Goal: Information Seeking & Learning: Find specific fact

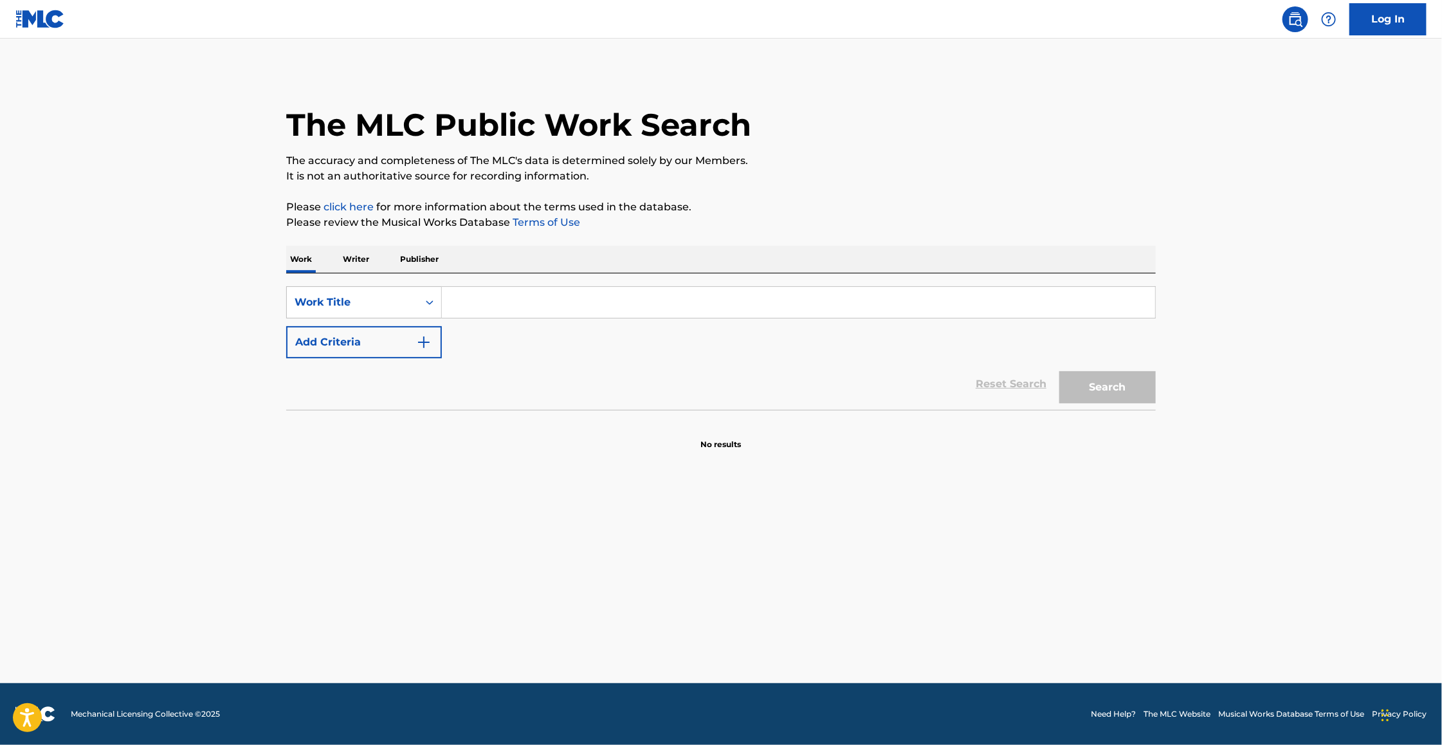
click at [587, 311] on input "Search Form" at bounding box center [798, 302] width 713 height 31
paste input "[PERSON_NAME] 30% [PERSON_NAME] 20% WCM [PERSON_NAME] [PERSON_NAME] 40% SMP"
type input "[PERSON_NAME] 30% [PERSON_NAME] 20% WCM [PERSON_NAME] [PERSON_NAME] 40% SMP"
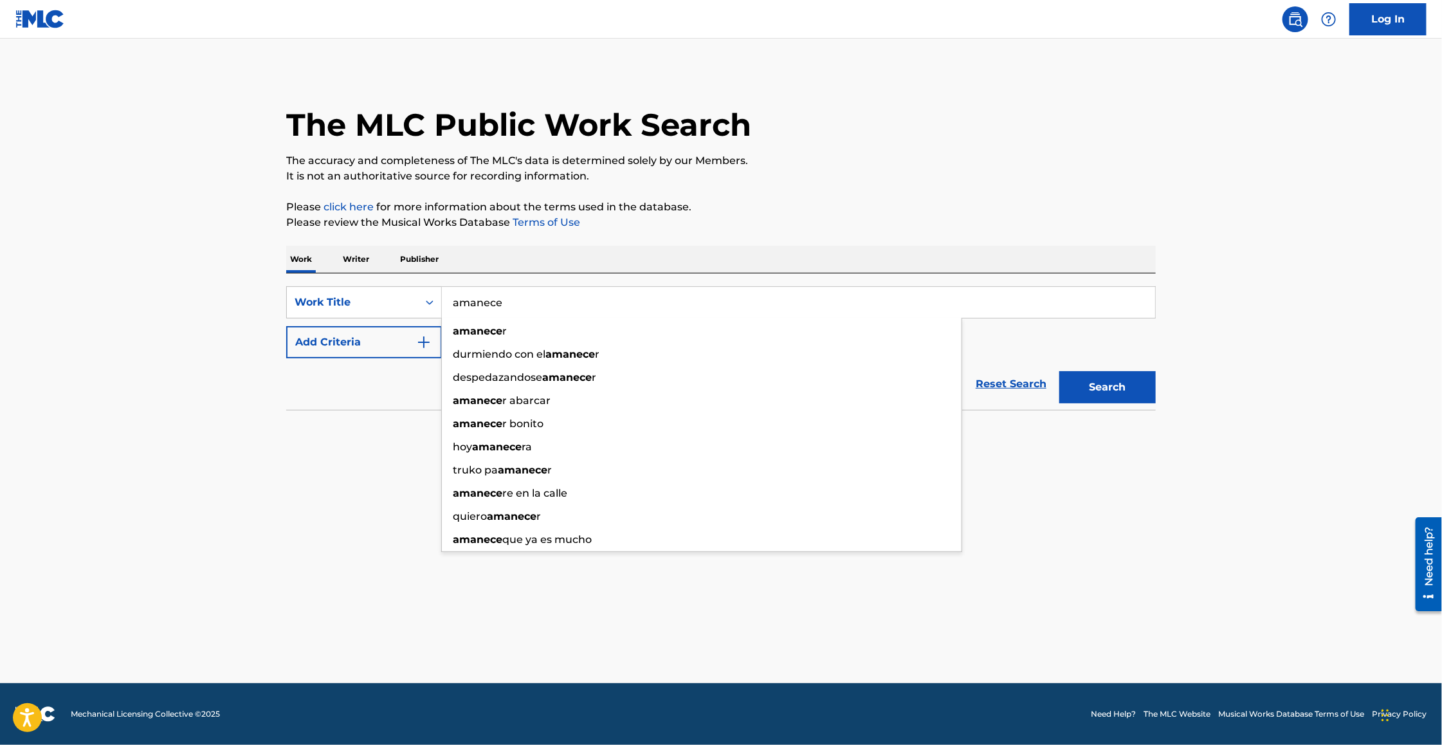
type input "amanece"
click at [326, 335] on button "Add Criteria" at bounding box center [364, 342] width 156 height 32
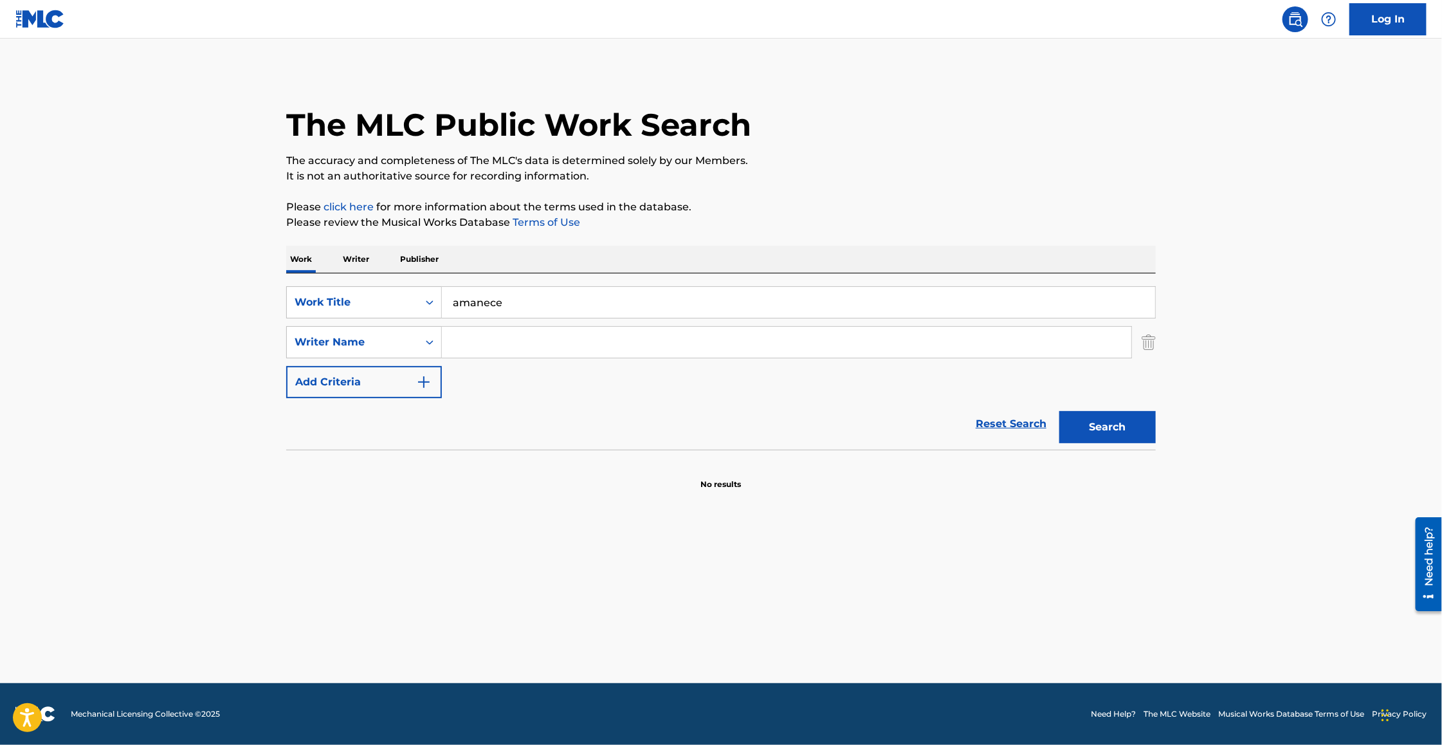
click at [542, 346] on input "Search Form" at bounding box center [787, 342] width 690 height 31
click at [1060, 411] on button "Search" at bounding box center [1108, 427] width 97 height 32
drag, startPoint x: 530, startPoint y: 340, endPoint x: 381, endPoint y: 338, distance: 149.3
click at [381, 338] on div "SearchWithCriteriab2af0d50-fcb6-4929-8b4e-2f9fcfef9e55 Writer Name [PERSON_NAME]" at bounding box center [721, 342] width 870 height 32
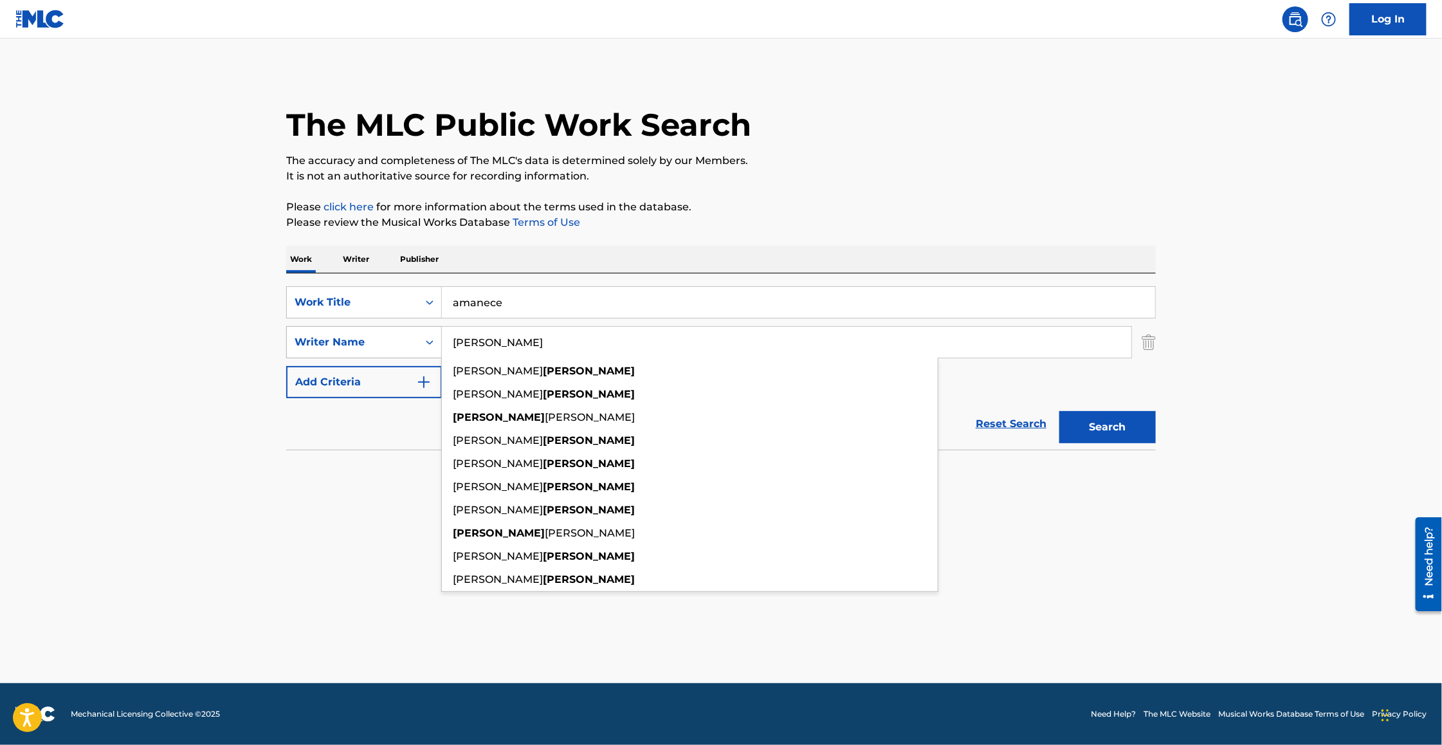
type input "[PERSON_NAME]"
click at [1060, 411] on button "Search" at bounding box center [1108, 427] width 97 height 32
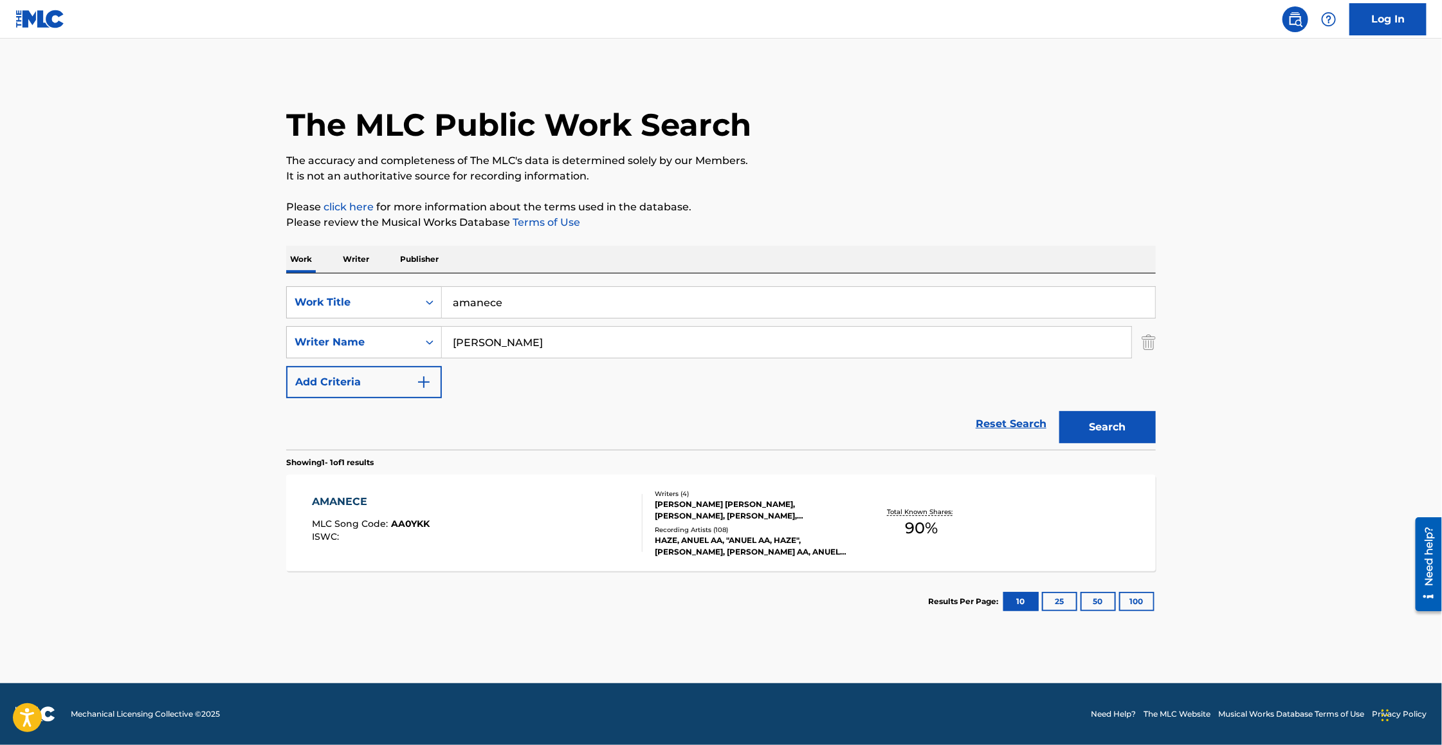
click at [339, 499] on div "AMANECE" at bounding box center [372, 501] width 118 height 15
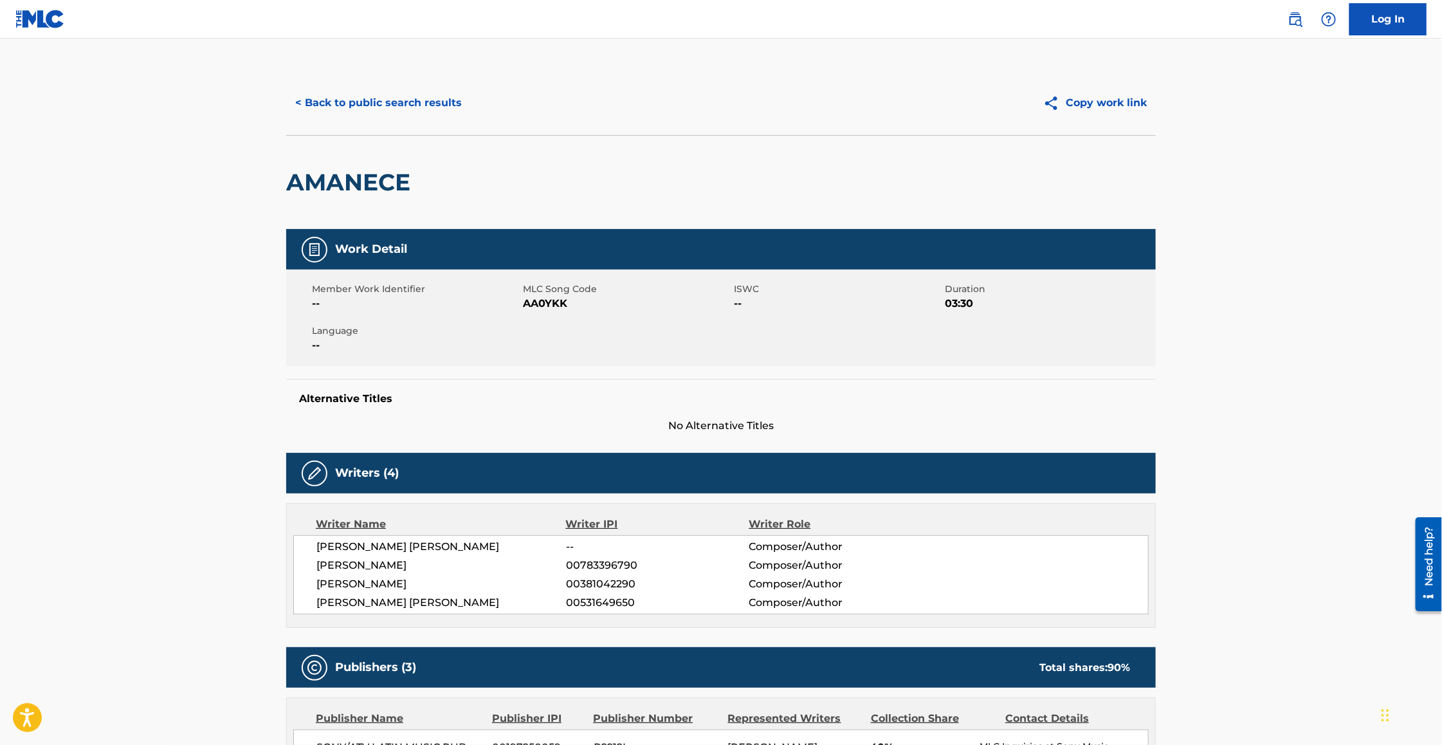
click at [356, 98] on button "< Back to public search results" at bounding box center [378, 103] width 185 height 32
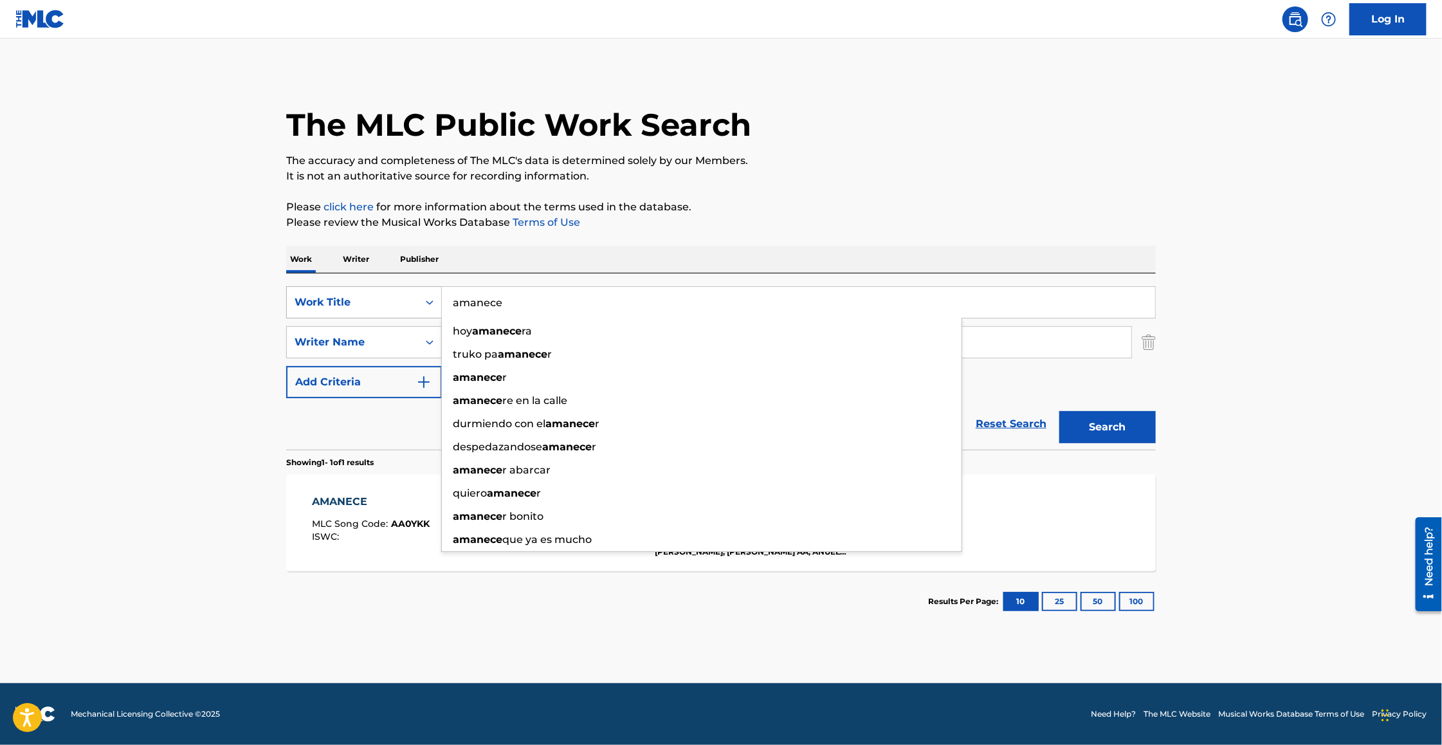
drag, startPoint x: 565, startPoint y: 310, endPoint x: 430, endPoint y: 295, distance: 135.9
click at [430, 295] on div "SearchWithCriteria657e4207-c753-428a-9483-c16a496750ae Work Title amanece hoy a…" at bounding box center [721, 302] width 870 height 32
paste input "Thotiana (Remix)"
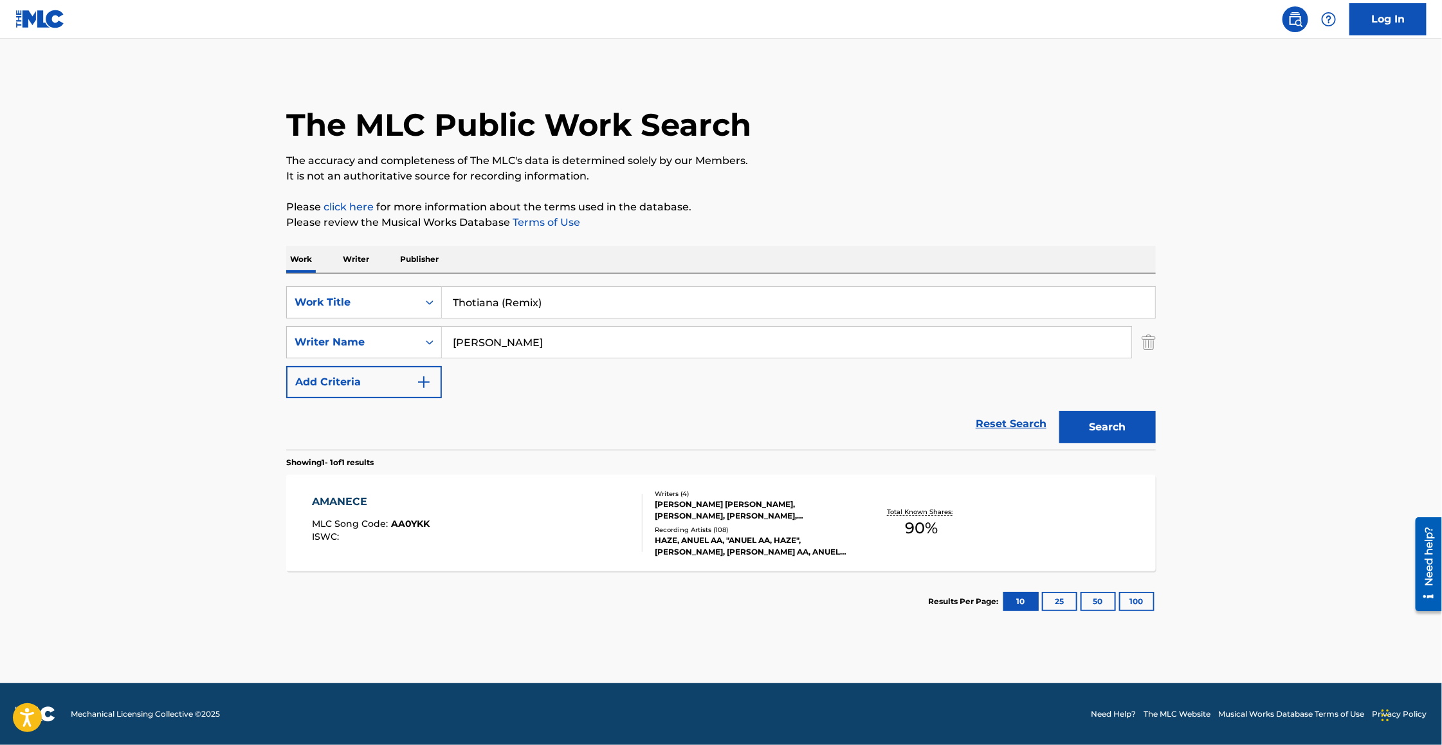
type input "Thotiana (Remix)"
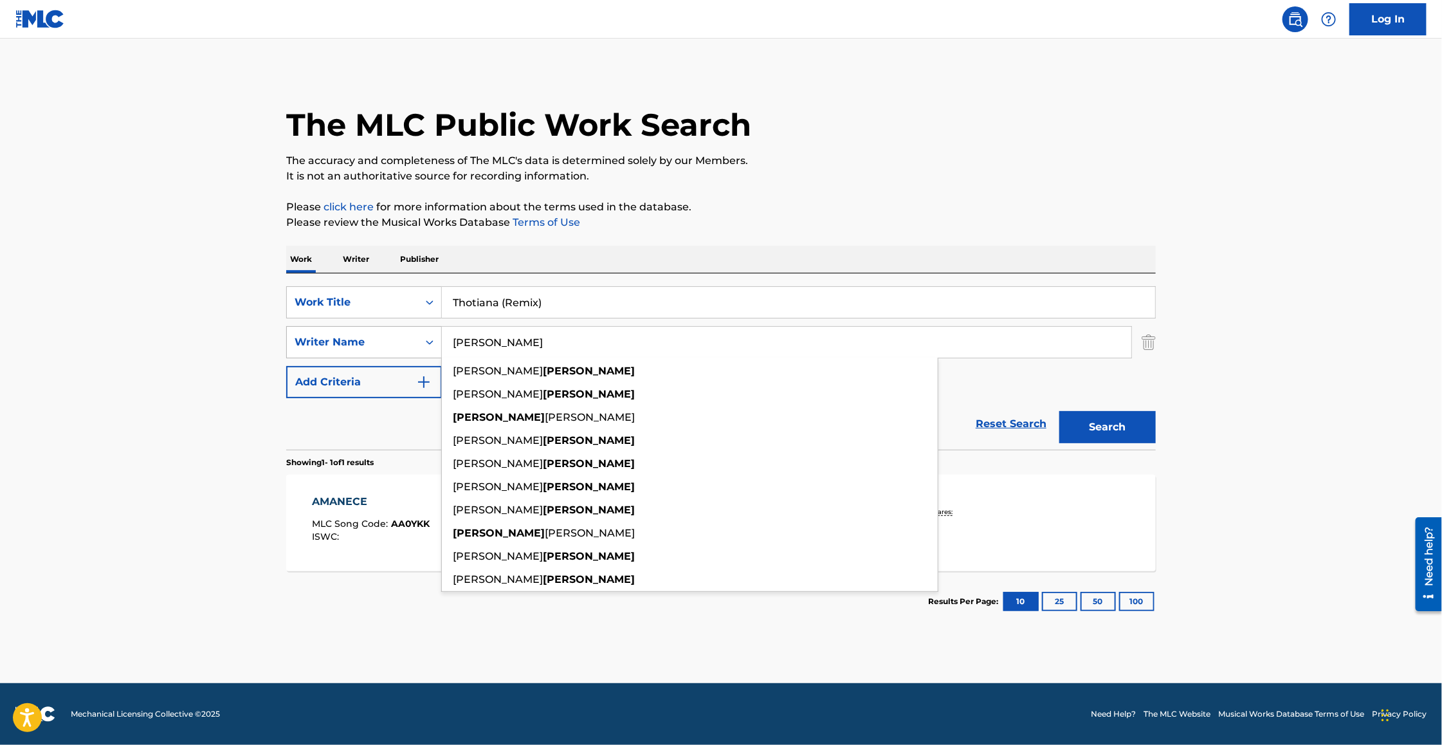
drag, startPoint x: 525, startPoint y: 338, endPoint x: 427, endPoint y: 338, distance: 98.4
click at [427, 338] on div "SearchWithCriteriab2af0d50-fcb6-4929-8b4e-2f9fcfef9e55 Writer Name [PERSON_NAME…" at bounding box center [721, 342] width 870 height 32
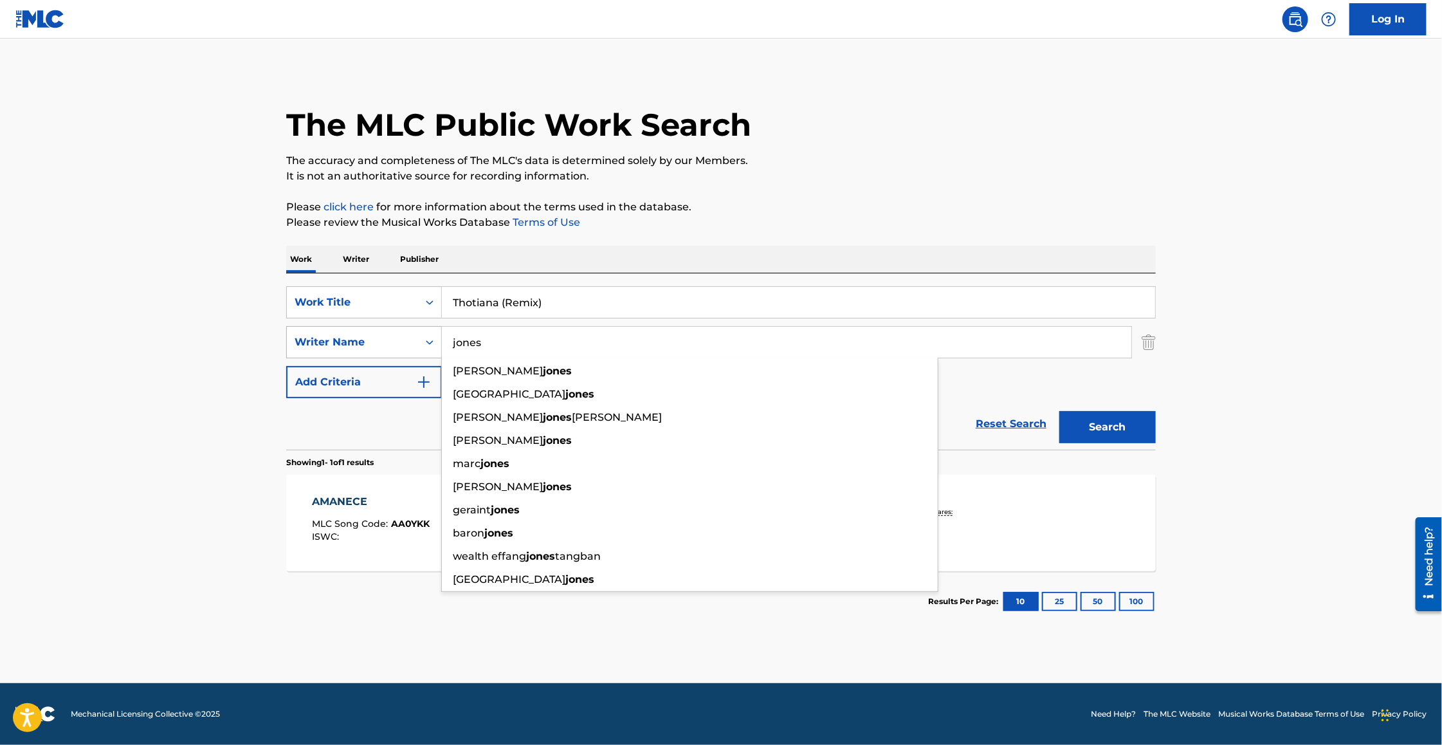
type input "jones"
click at [1060, 411] on button "Search" at bounding box center [1108, 427] width 97 height 32
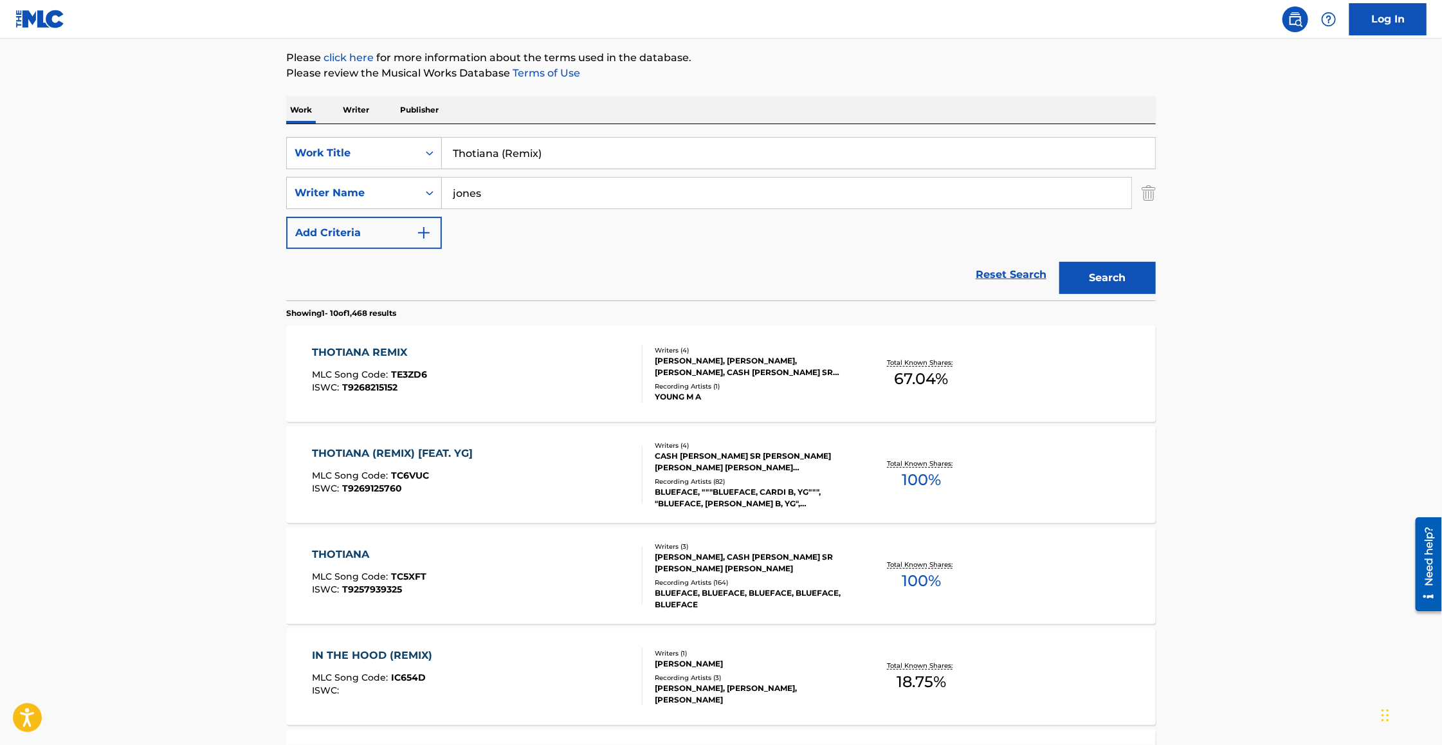
scroll to position [157, 0]
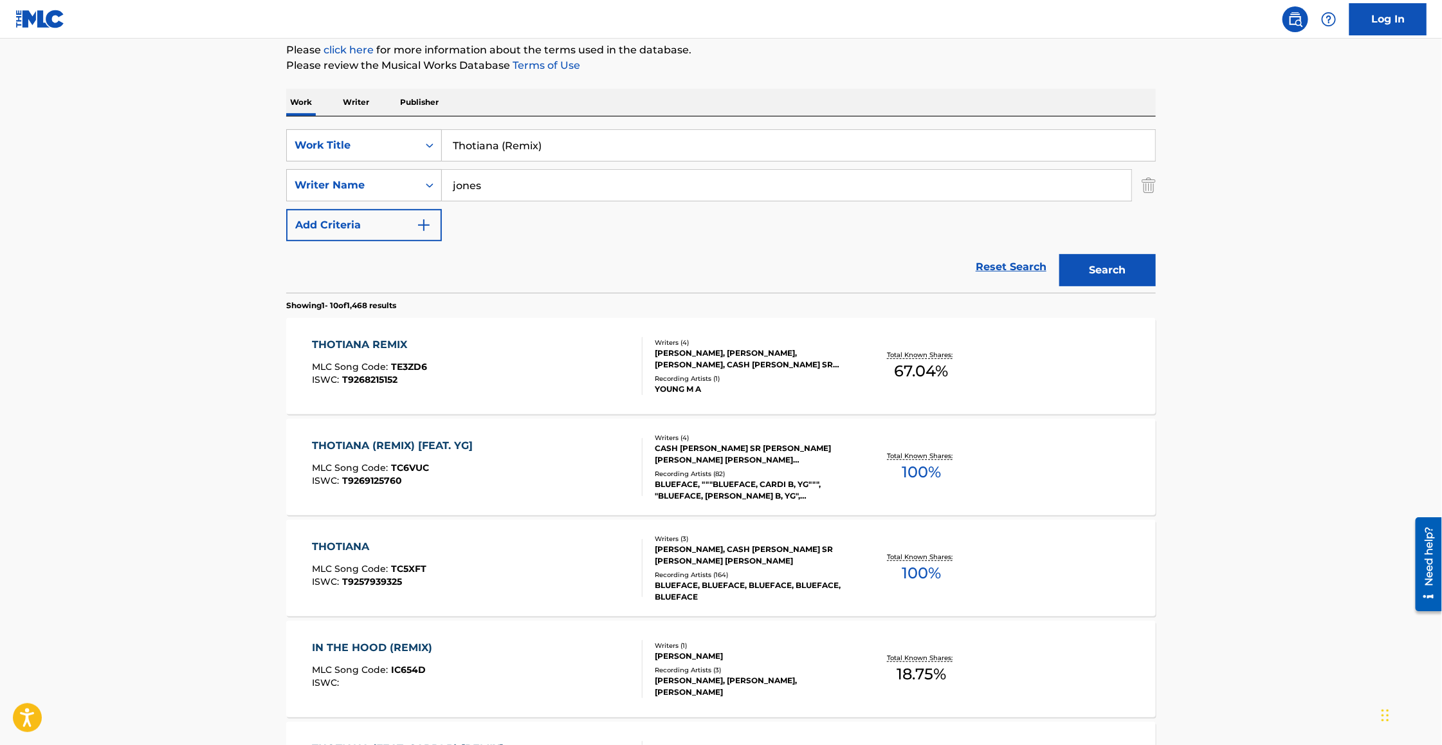
click at [396, 444] on div "THOTIANA (REMIX) [FEAT. YG]" at bounding box center [396, 445] width 167 height 15
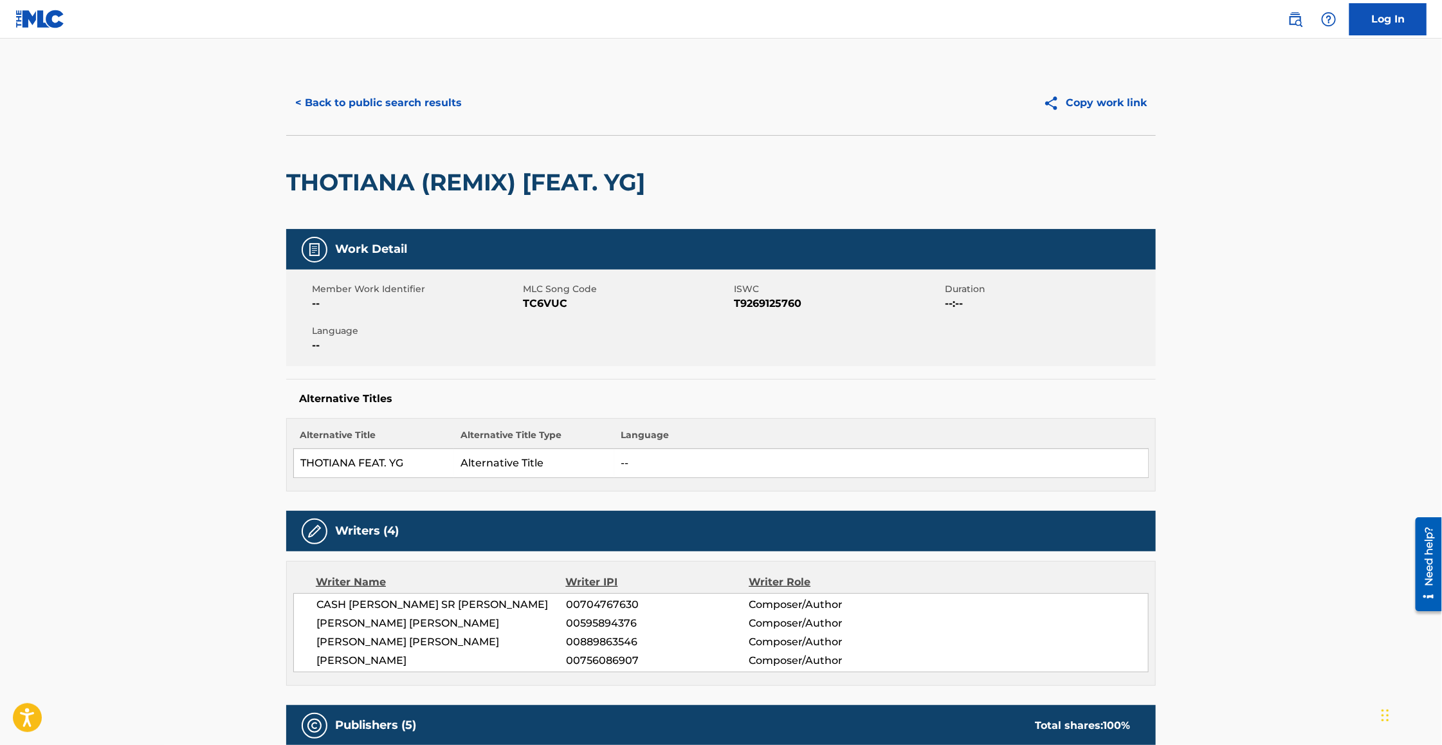
click at [1101, 104] on button "Copy work link" at bounding box center [1096, 103] width 122 height 32
click at [1122, 102] on button "Copy work link" at bounding box center [1096, 103] width 122 height 32
